Goal: Download file/media

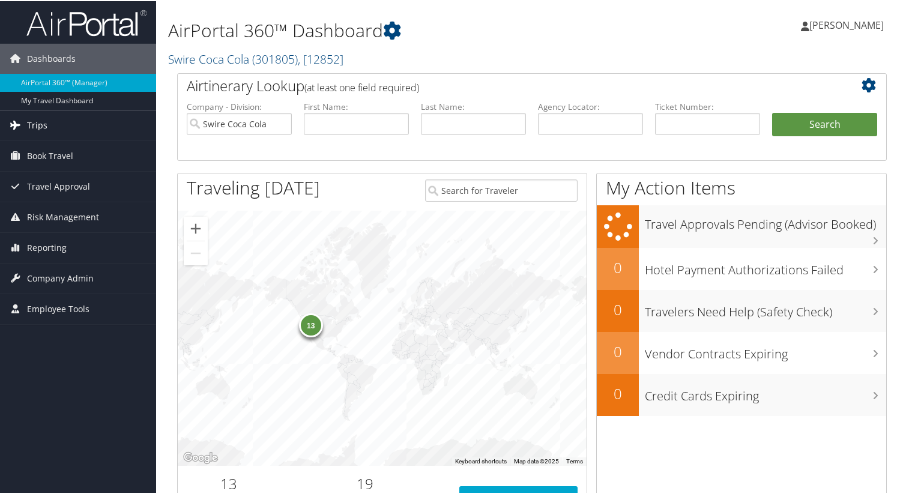
click at [40, 122] on span "Trips" at bounding box center [37, 124] width 20 height 30
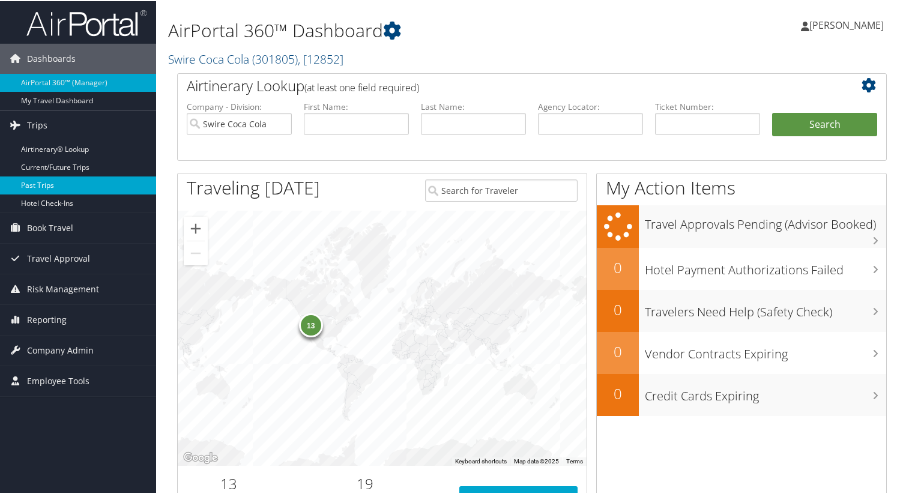
click at [53, 187] on link "Past Trips" at bounding box center [78, 184] width 156 height 18
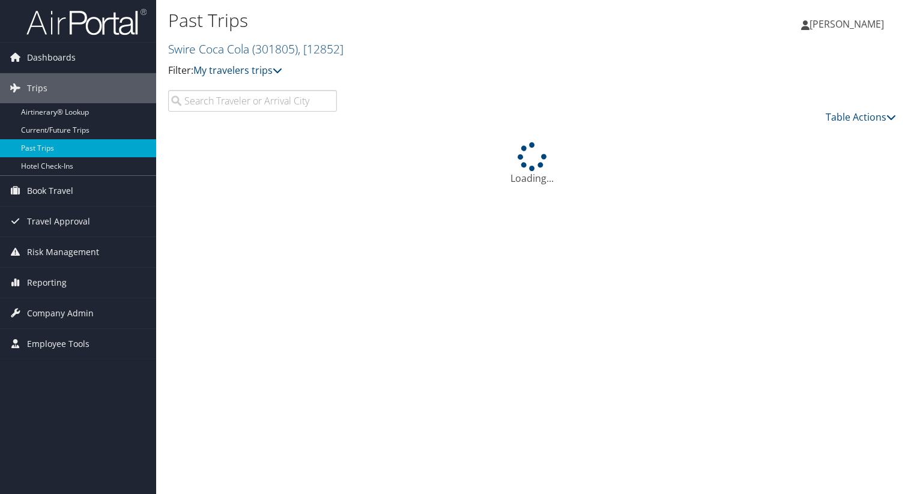
click at [266, 99] on input "search" at bounding box center [252, 101] width 169 height 22
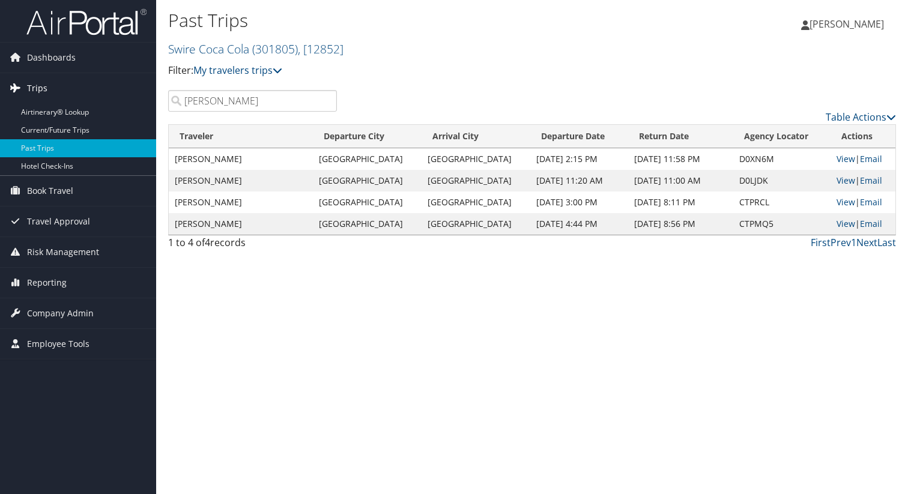
drag, startPoint x: 228, startPoint y: 106, endPoint x: 81, endPoint y: 101, distance: 147.1
click at [81, 101] on div "Dashboards AirPortal 360™ (Manager) My Travel Dashboard Trips Airtinerary® Look…" at bounding box center [454, 247] width 908 height 494
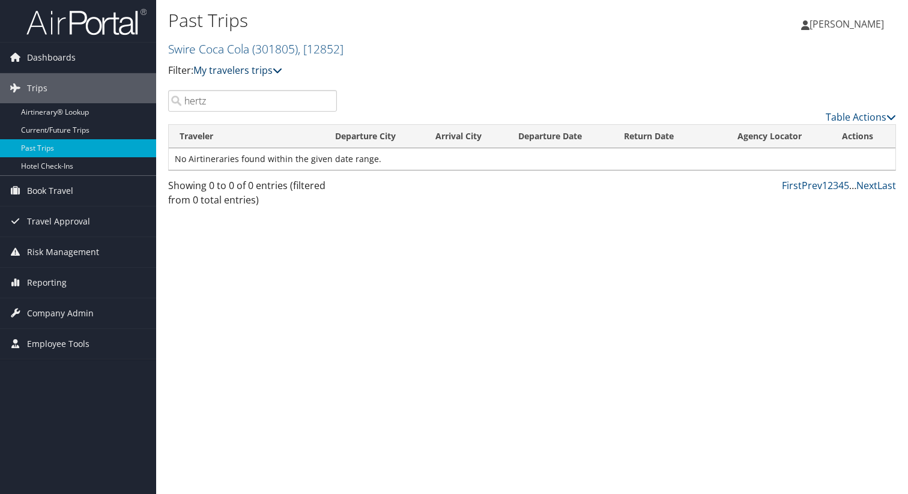
click at [281, 68] on icon at bounding box center [278, 70] width 10 height 10
click at [403, 70] on p "Filter: My travelers trips" at bounding box center [410, 71] width 485 height 16
drag, startPoint x: 222, startPoint y: 104, endPoint x: 118, endPoint y: 97, distance: 103.5
click at [118, 97] on div "Dashboards AirPortal 360™ (Manager) My Travel Dashboard Trips Airtinerary® Look…" at bounding box center [454, 247] width 908 height 494
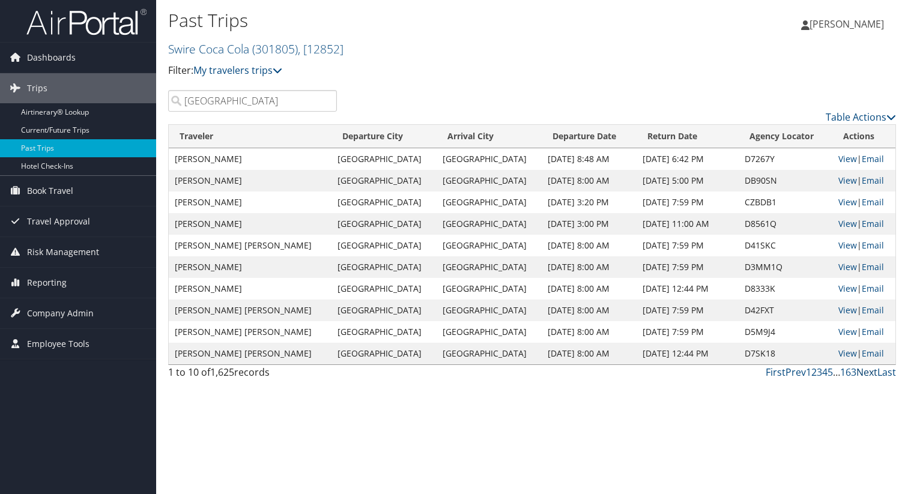
type input "portland"
click at [869, 372] on link "Next" at bounding box center [866, 372] width 21 height 13
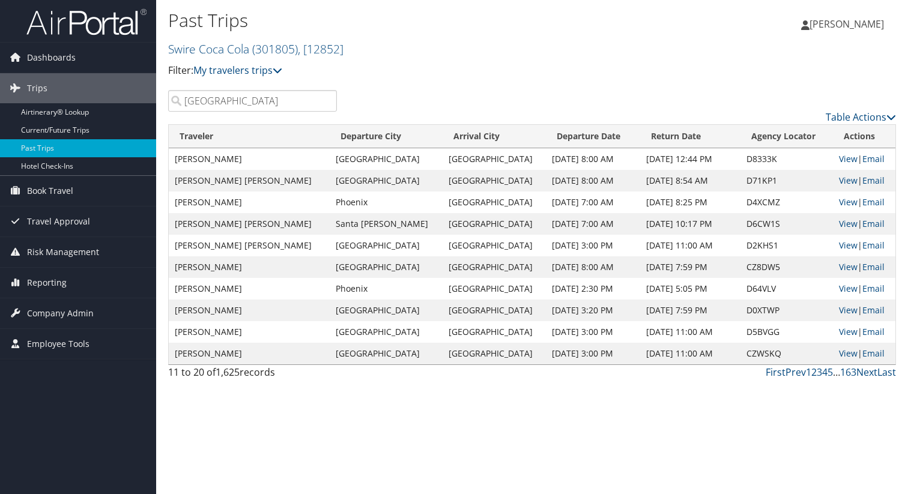
click at [651, 136] on th "Return Date" at bounding box center [690, 136] width 100 height 23
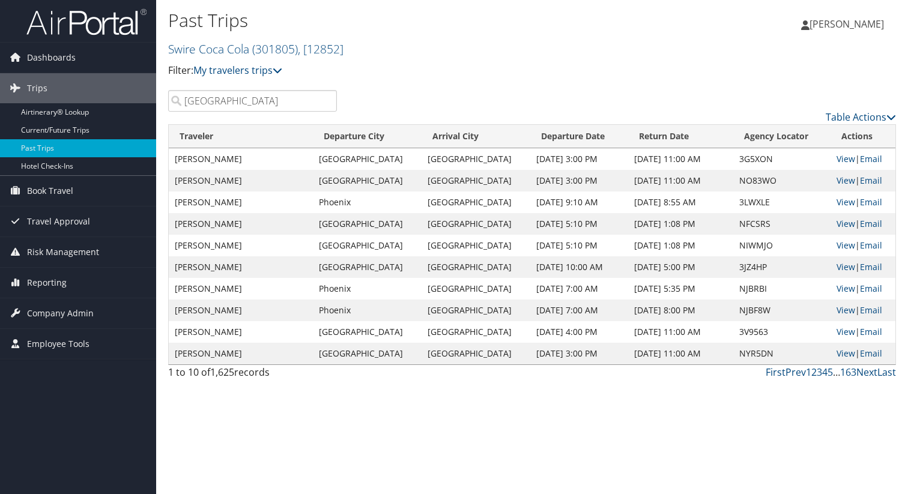
click at [650, 138] on th "Return Date" at bounding box center [680, 136] width 105 height 23
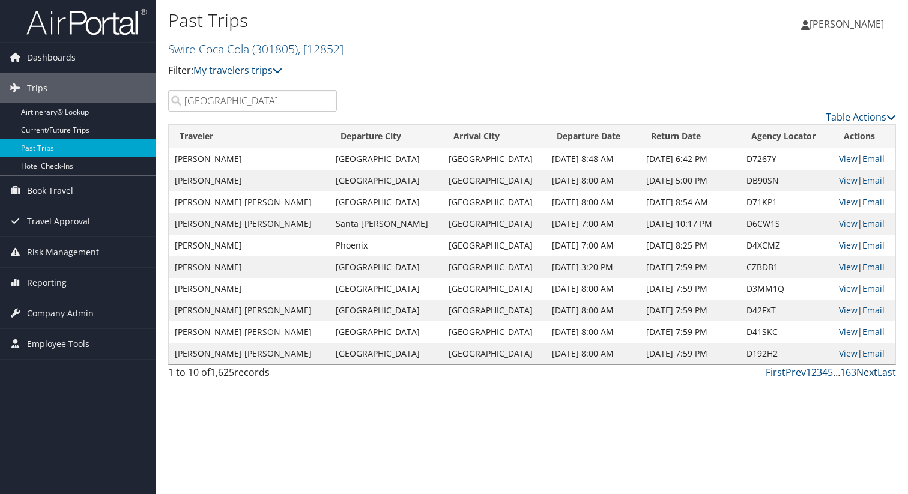
click at [867, 372] on link "Next" at bounding box center [866, 372] width 21 height 13
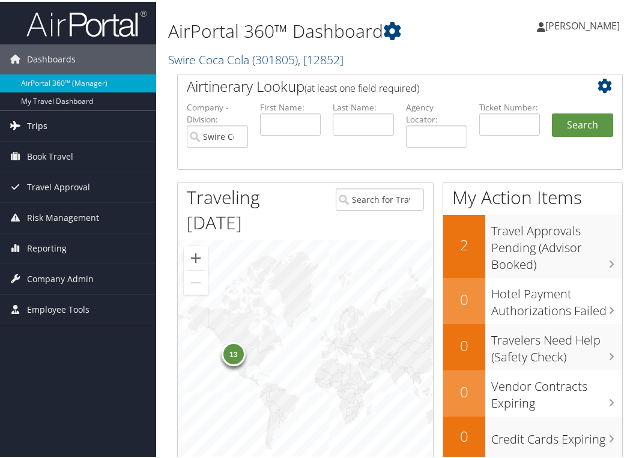
click at [40, 130] on span "Trips" at bounding box center [37, 124] width 20 height 30
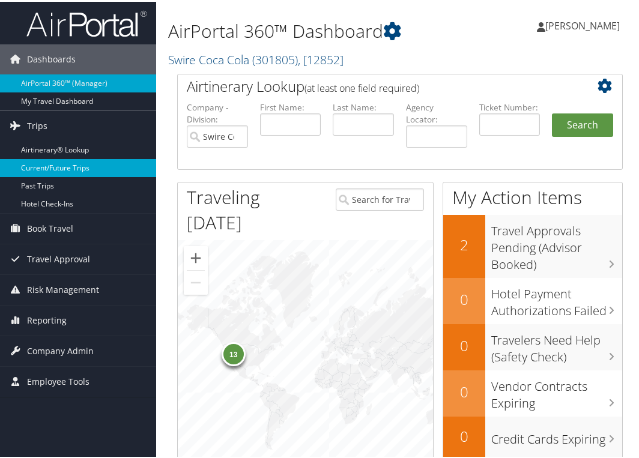
click at [53, 165] on link "Current/Future Trips" at bounding box center [78, 166] width 156 height 18
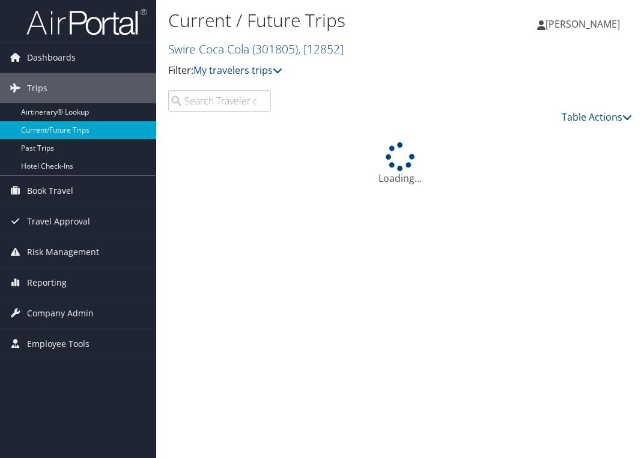
click at [197, 99] on input "search" at bounding box center [219, 101] width 103 height 22
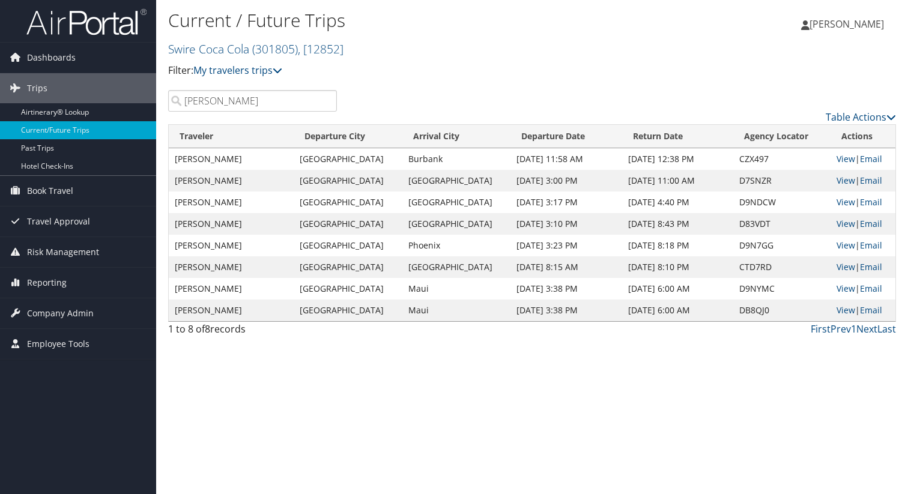
type input "mckillip"
click at [643, 199] on link "View" at bounding box center [845, 201] width 19 height 11
click at [643, 249] on link "View" at bounding box center [845, 245] width 19 height 11
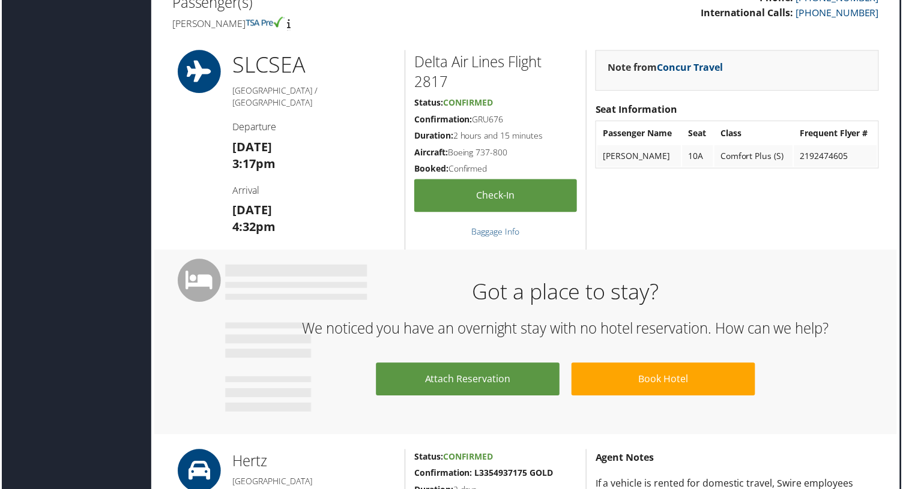
scroll to position [0, 6]
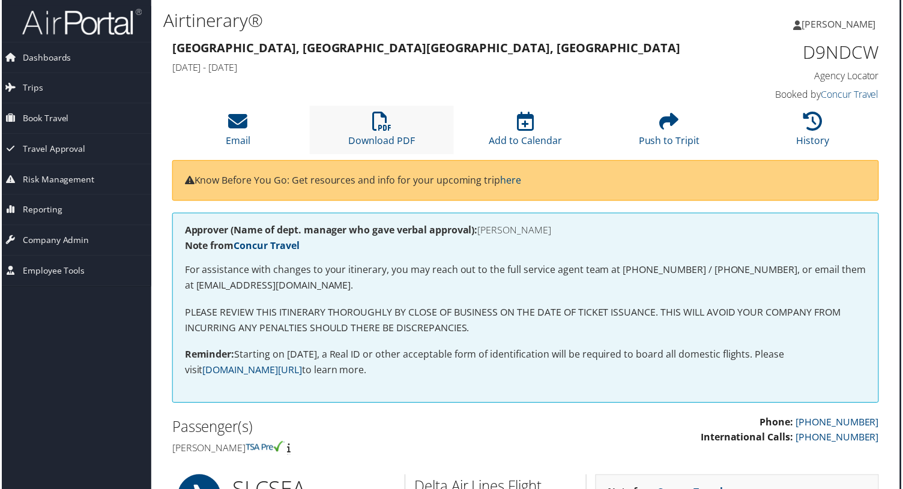
click at [367, 112] on li "Download PDF" at bounding box center [381, 130] width 144 height 49
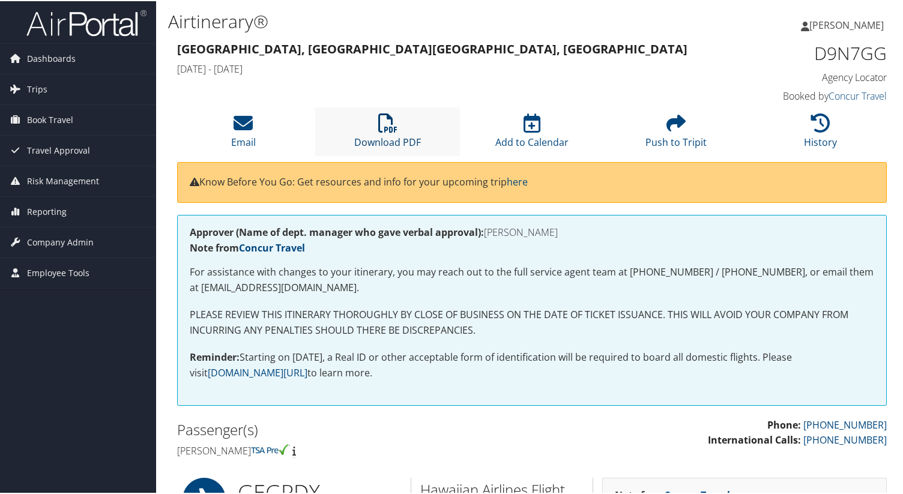
click at [386, 118] on icon at bounding box center [387, 121] width 19 height 19
